Goal: Task Accomplishment & Management: Use online tool/utility

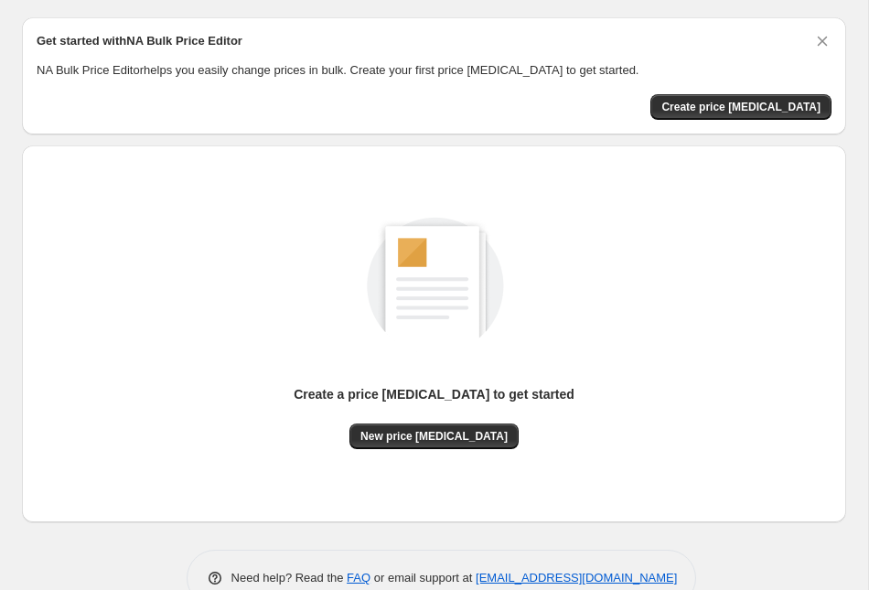
scroll to position [95, 0]
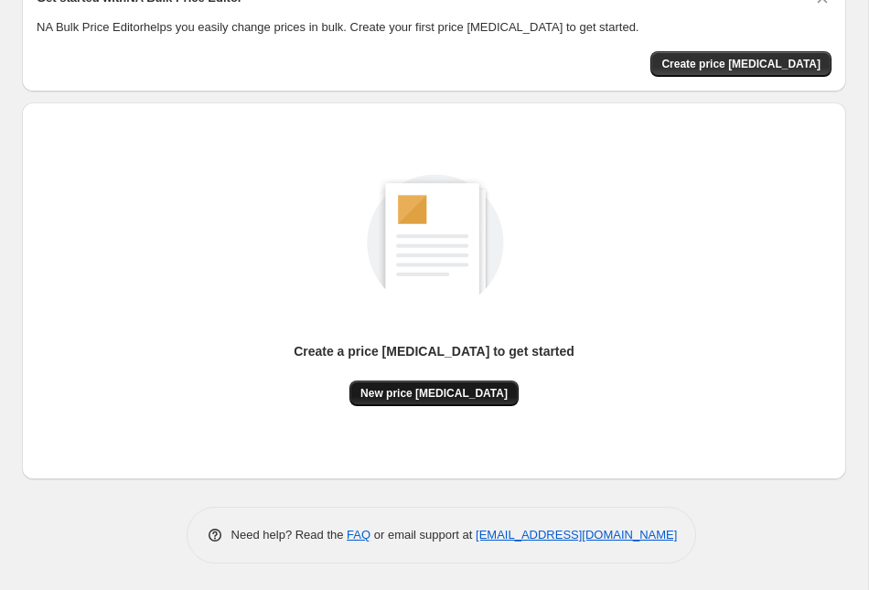
click at [480, 392] on span "New price [MEDICAL_DATA]" at bounding box center [434, 393] width 147 height 15
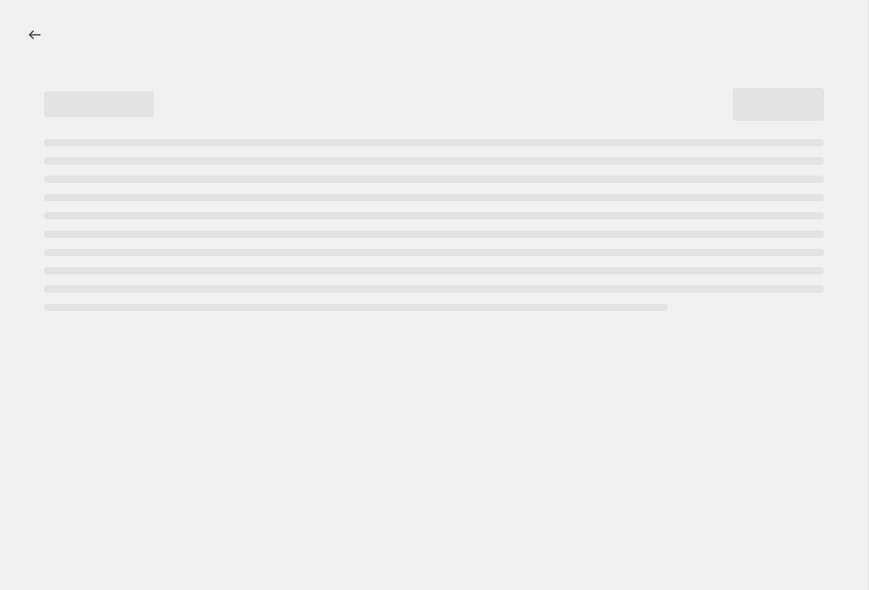
select select "percentage"
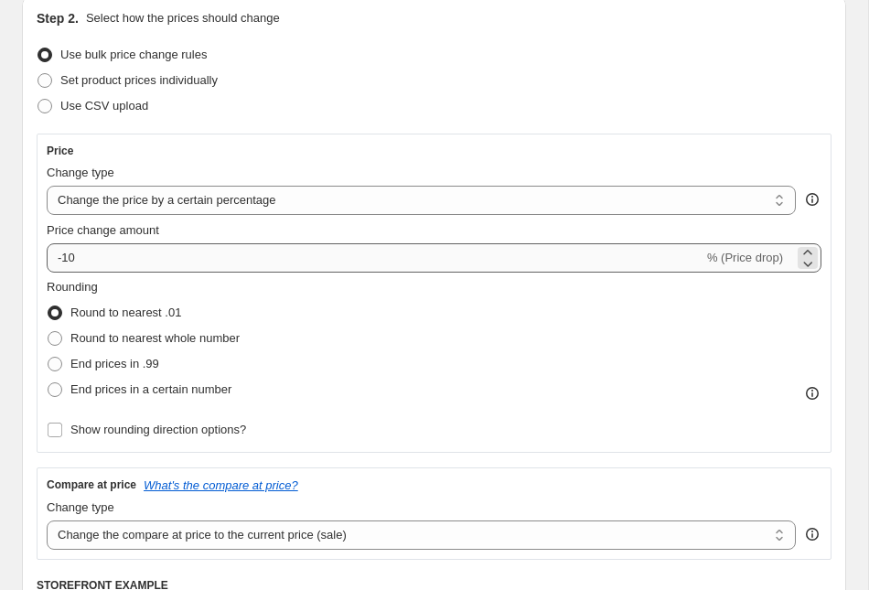
scroll to position [219, 0]
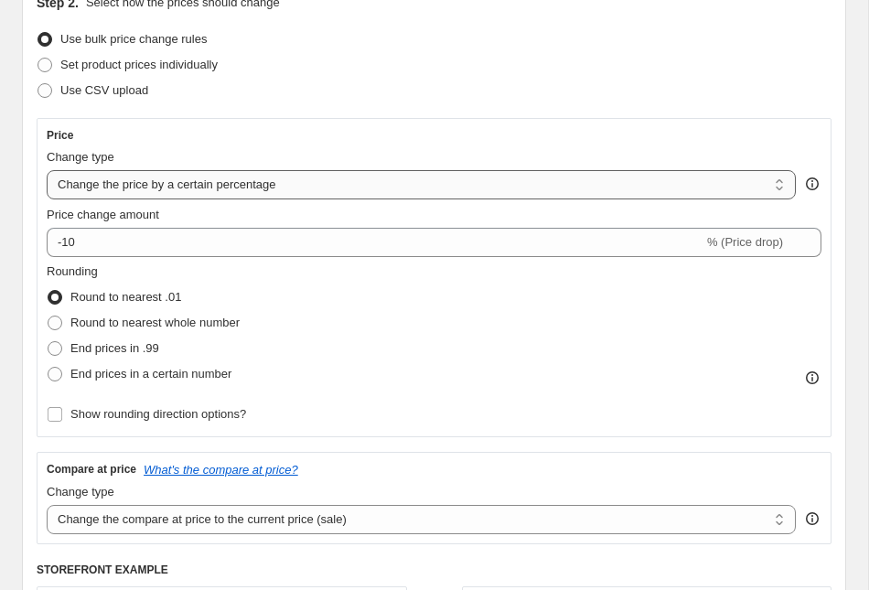
click at [227, 188] on select "Change the price to a certain amount Change the price by a certain amount Chang…" at bounding box center [422, 184] width 750 height 29
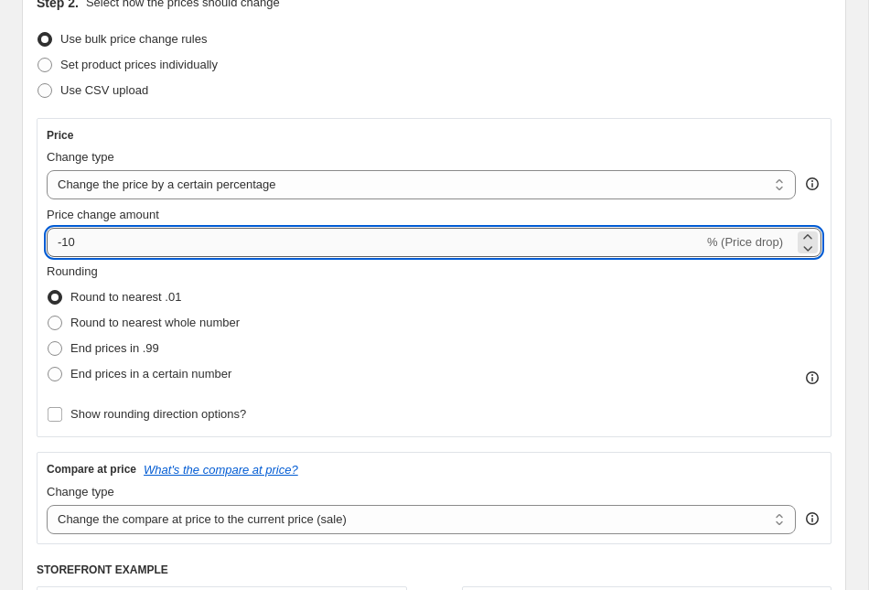
click at [103, 237] on input "-10" at bounding box center [375, 242] width 657 height 29
type input "-1"
type input "-4"
click at [184, 273] on fieldset "Rounding Round to nearest .01 Round to nearest whole number End prices in .99 E…" at bounding box center [143, 325] width 193 height 124
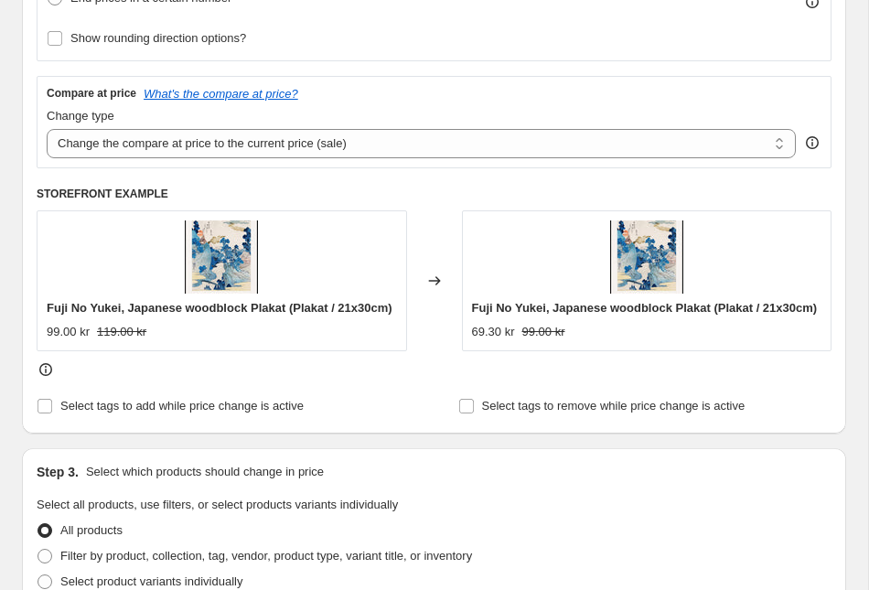
scroll to position [329, 0]
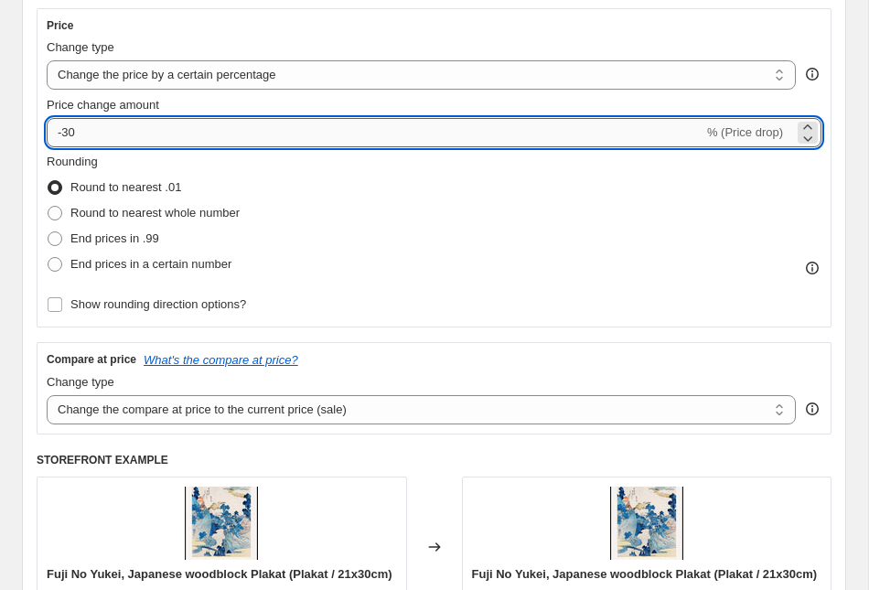
click at [73, 136] on input "-30" at bounding box center [375, 132] width 657 height 29
type input "-20"
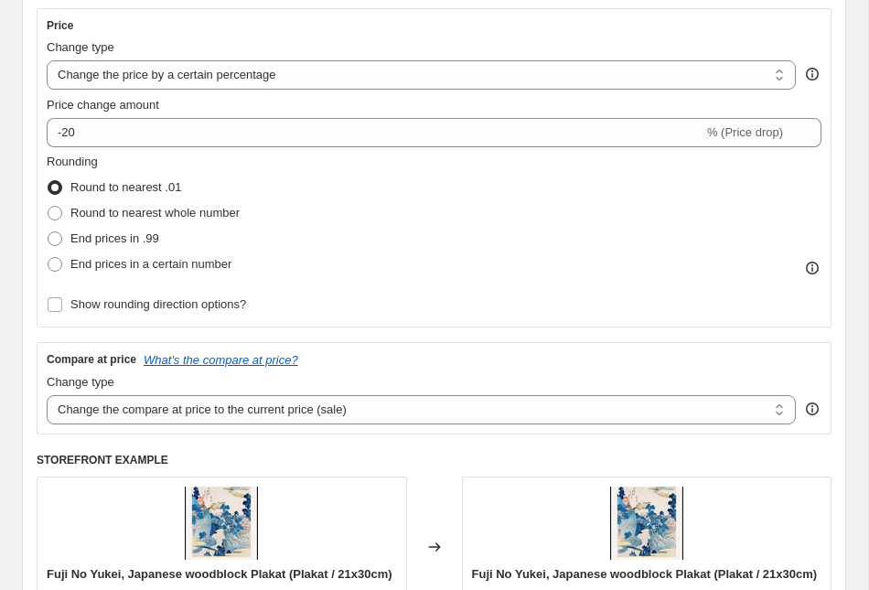
click at [191, 183] on div "Round to nearest .01" at bounding box center [143, 188] width 193 height 26
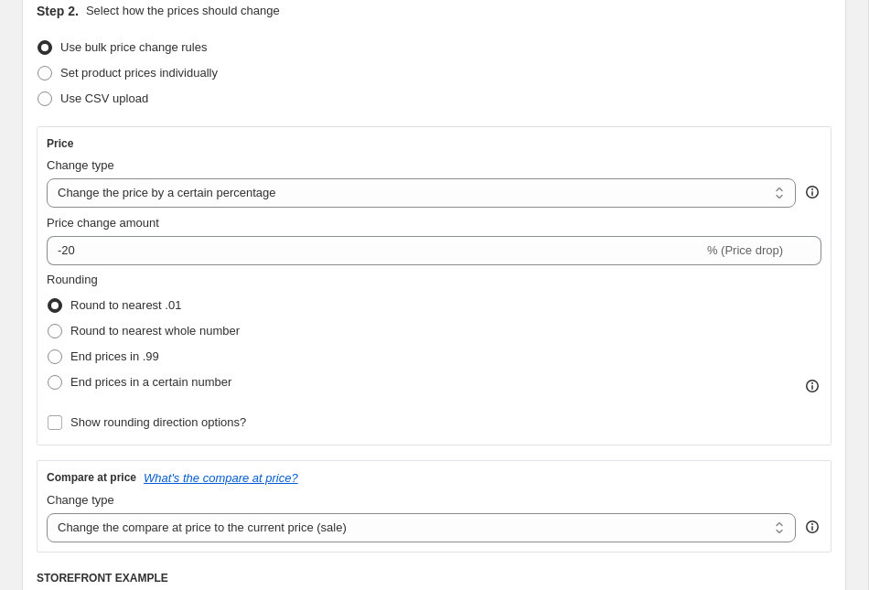
scroll to position [24, 0]
